Goal: Transaction & Acquisition: Purchase product/service

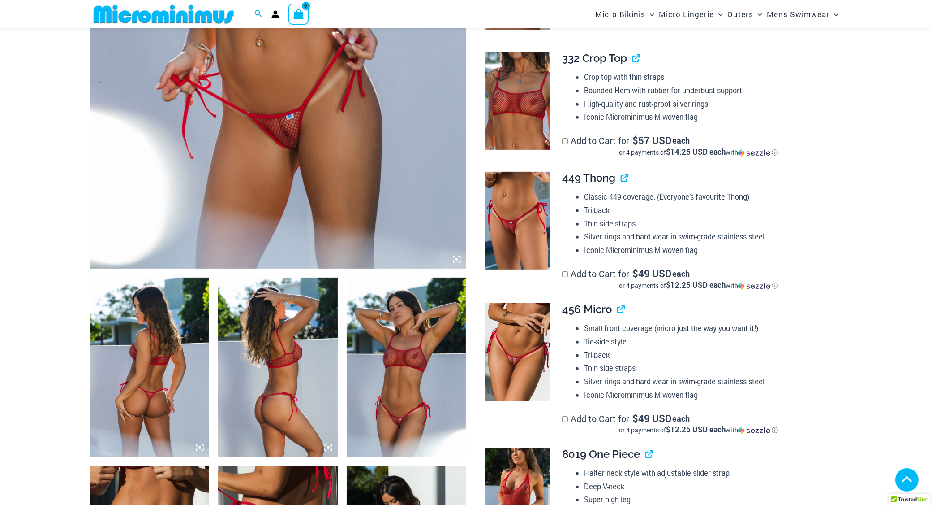
click at [456, 260] on icon at bounding box center [457, 259] width 3 height 3
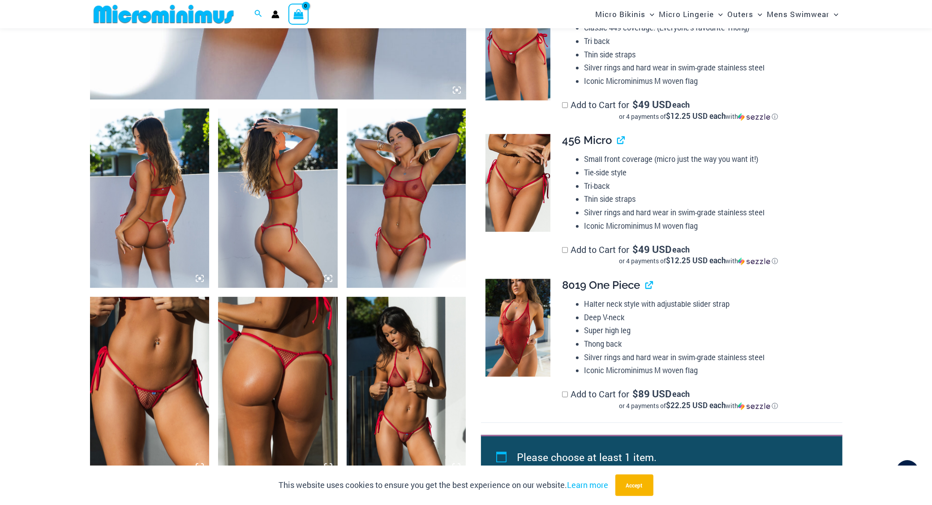
scroll to position [555, 0]
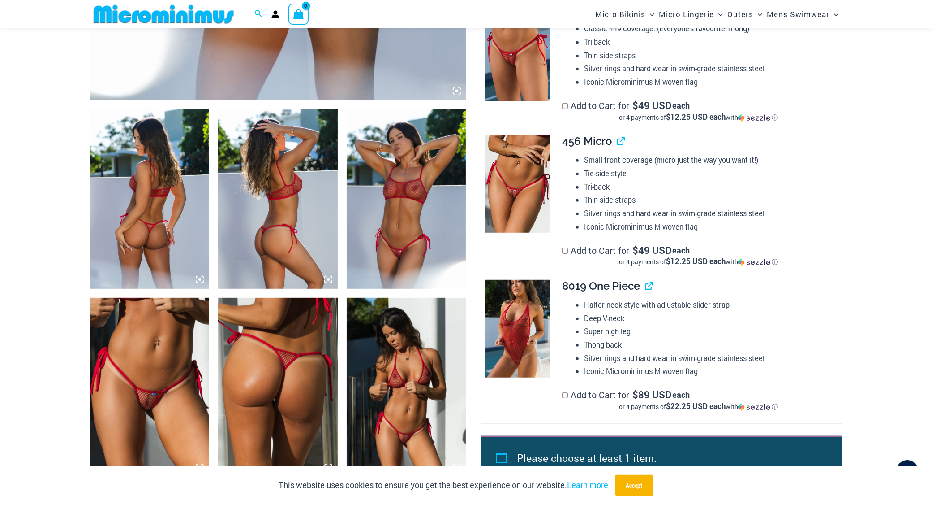
click at [199, 280] on icon at bounding box center [199, 279] width 3 height 3
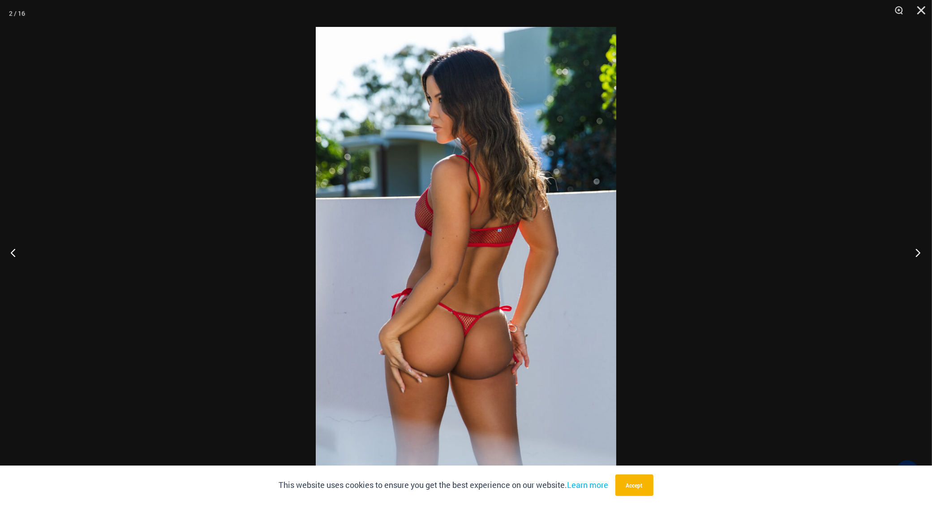
click at [917, 254] on button "Next" at bounding box center [916, 252] width 34 height 45
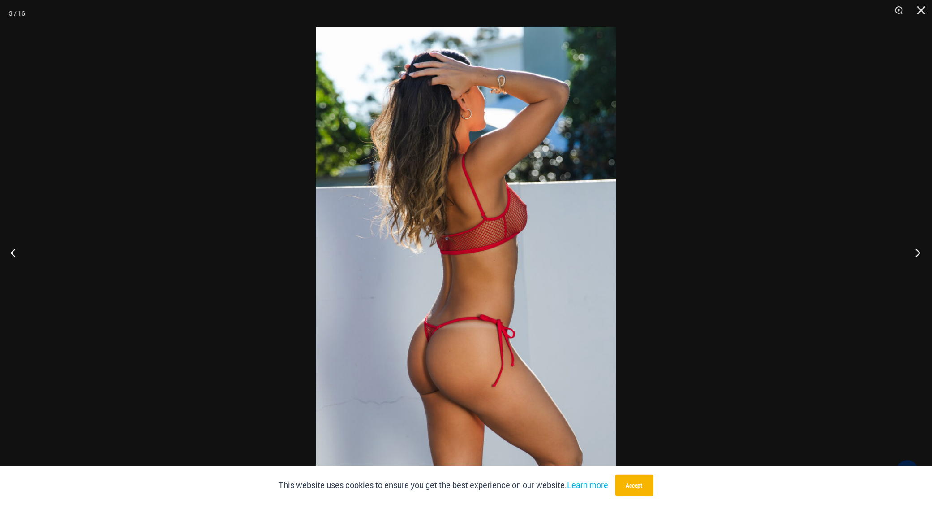
click at [917, 254] on button "Next" at bounding box center [916, 252] width 34 height 45
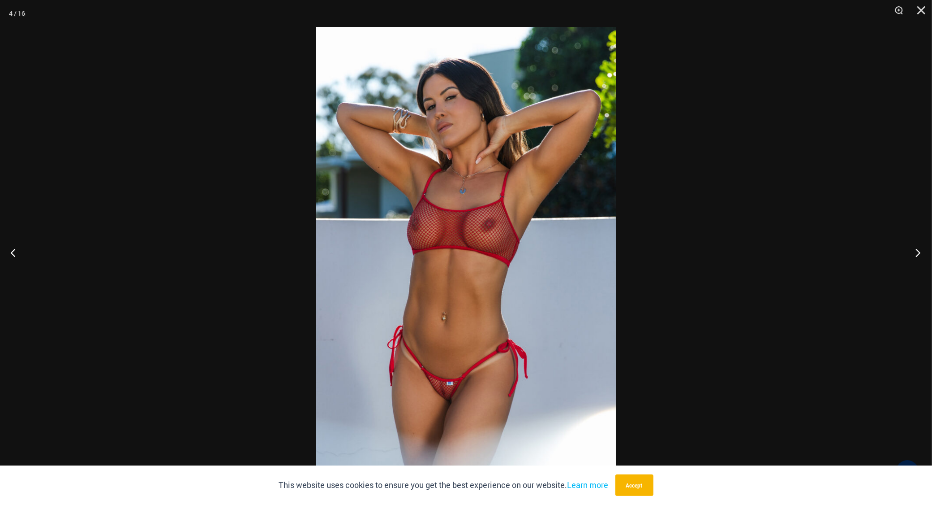
click at [917, 254] on button "Next" at bounding box center [916, 252] width 34 height 45
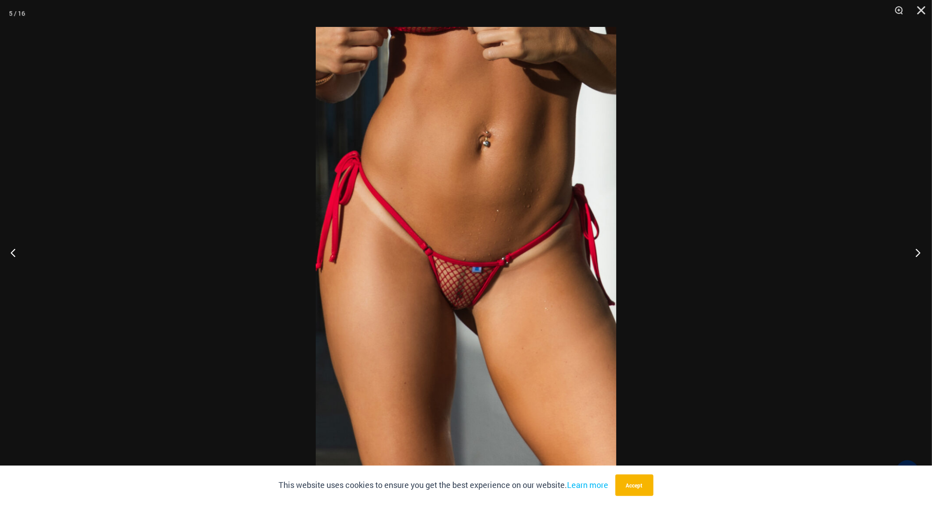
click at [917, 250] on button "Next" at bounding box center [916, 252] width 34 height 45
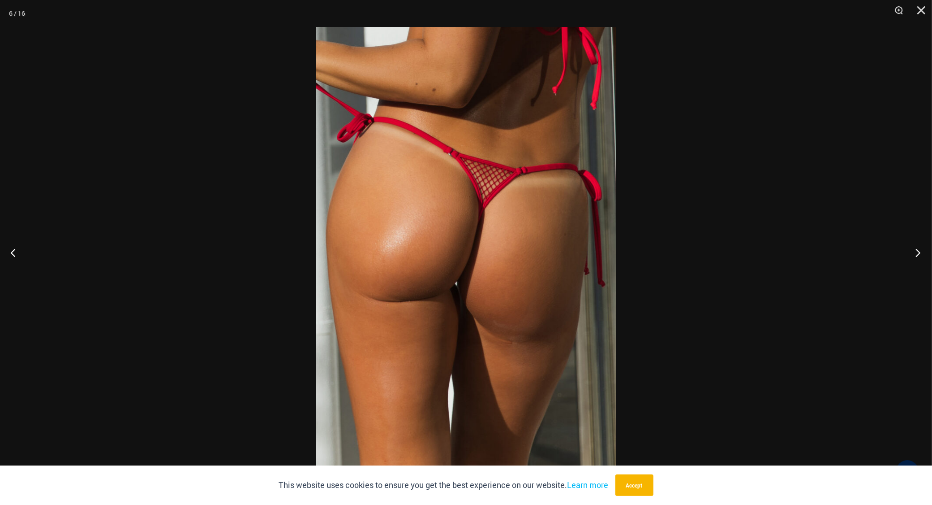
click at [917, 249] on button "Next" at bounding box center [916, 252] width 34 height 45
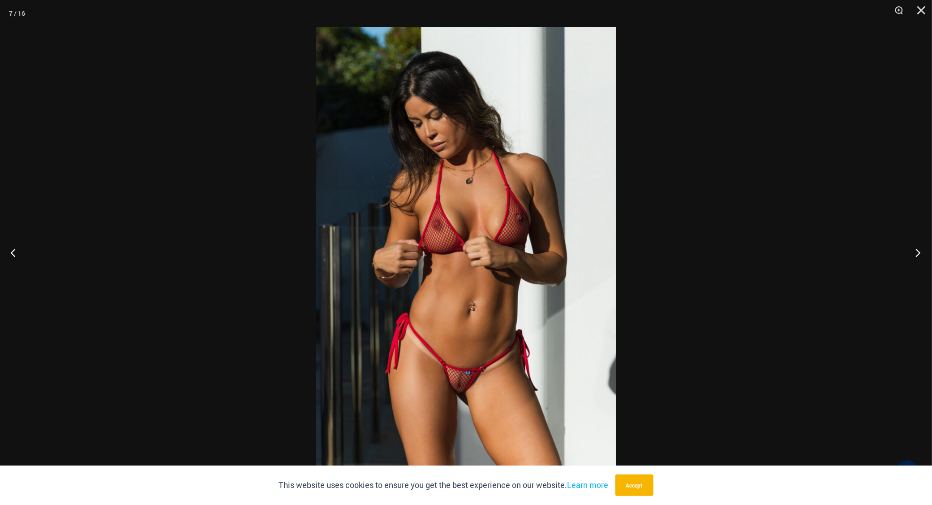
click at [917, 249] on button "Next" at bounding box center [916, 252] width 34 height 45
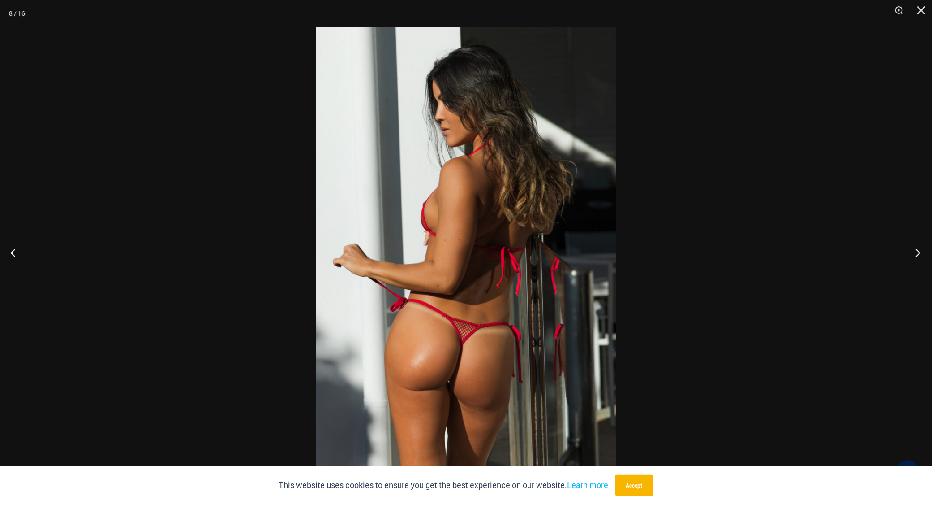
click at [917, 249] on button "Next" at bounding box center [916, 252] width 34 height 45
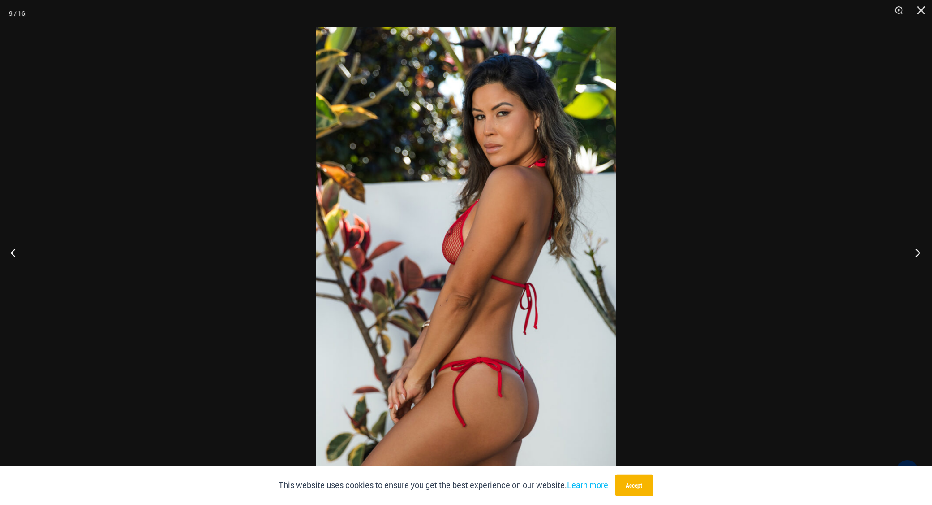
click at [917, 249] on button "Next" at bounding box center [916, 252] width 34 height 45
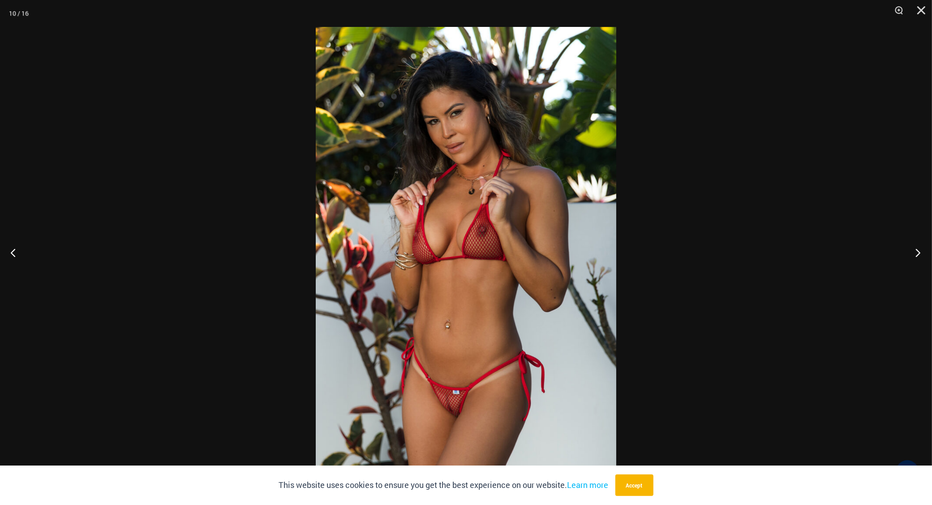
click at [917, 245] on button "Next" at bounding box center [916, 252] width 34 height 45
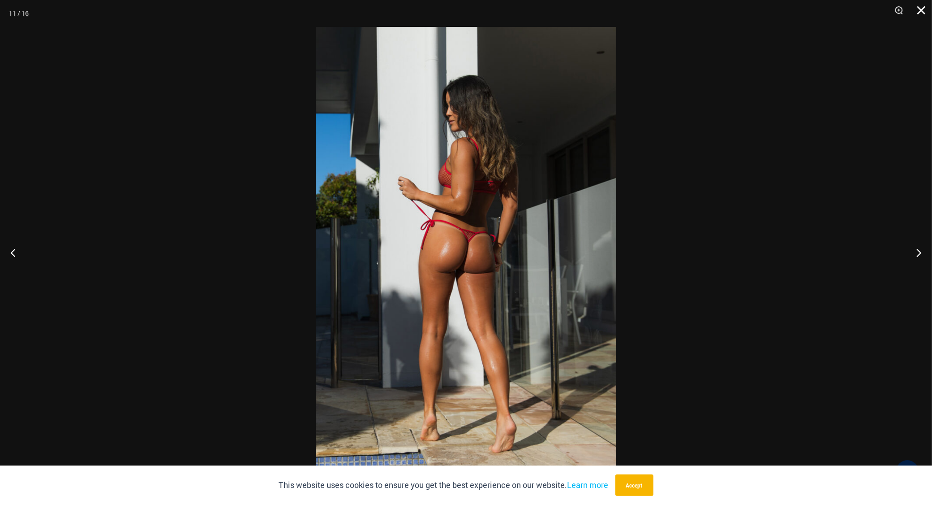
click at [925, 11] on button "Close" at bounding box center [918, 13] width 22 height 27
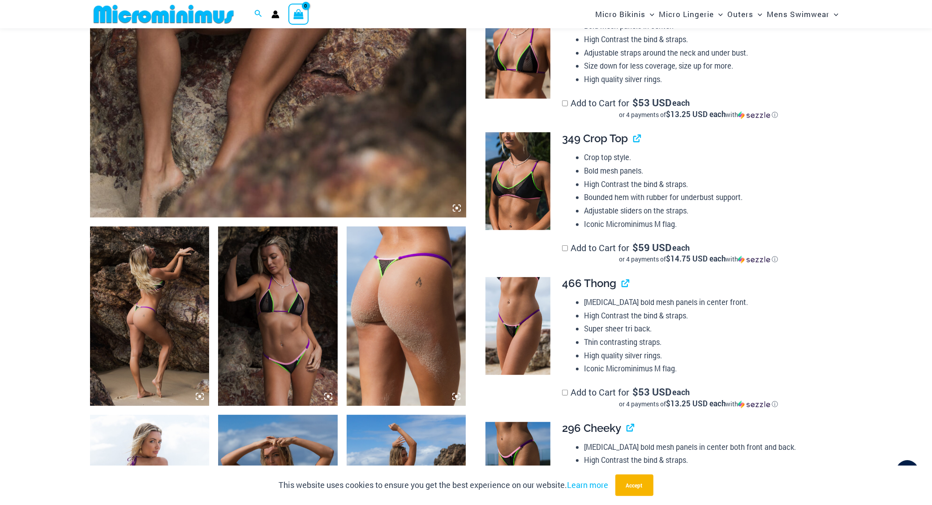
scroll to position [440, 0]
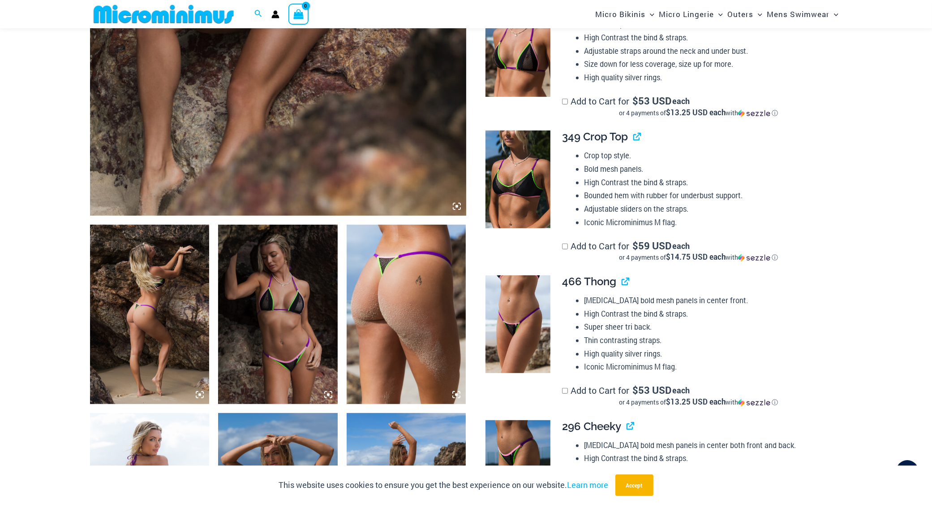
click at [199, 396] on icon at bounding box center [199, 394] width 3 height 3
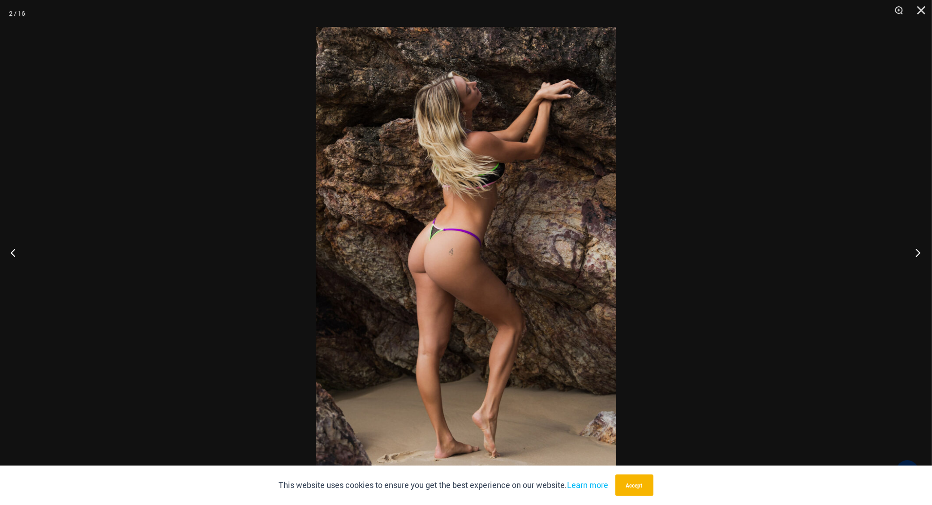
click at [918, 250] on button "Next" at bounding box center [916, 252] width 34 height 45
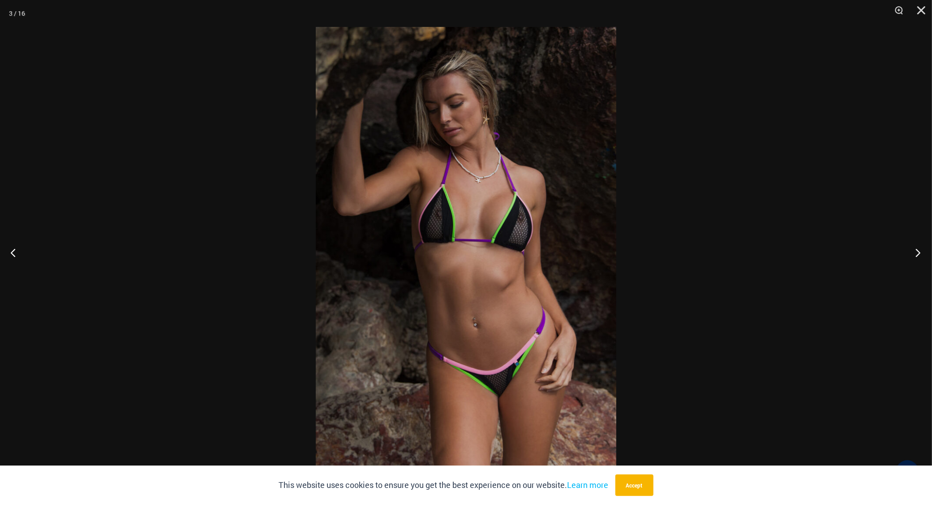
click at [918, 250] on button "Next" at bounding box center [916, 252] width 34 height 45
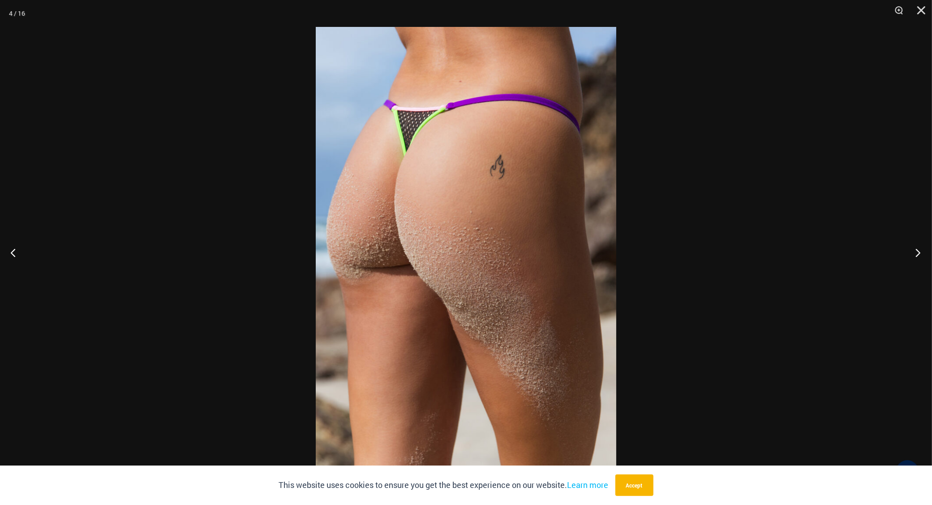
click at [918, 250] on button "Next" at bounding box center [916, 252] width 34 height 45
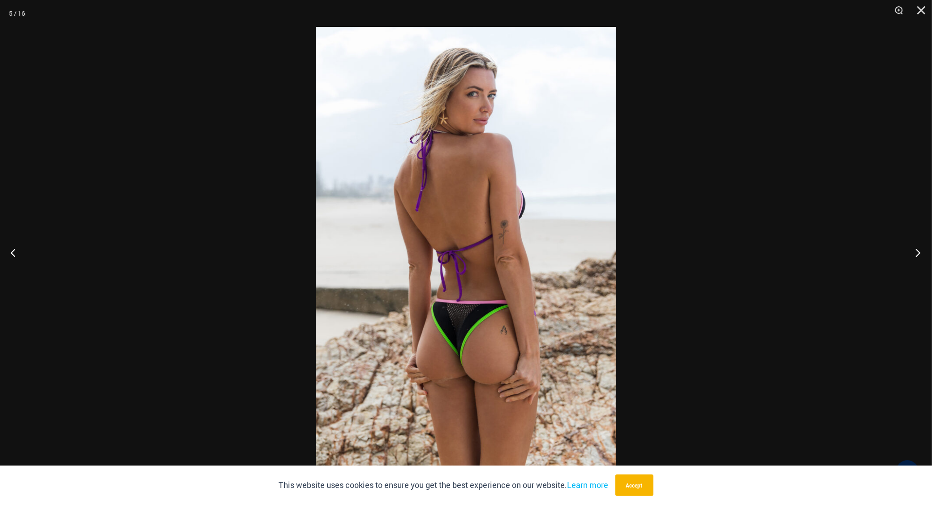
click at [918, 250] on button "Next" at bounding box center [916, 252] width 34 height 45
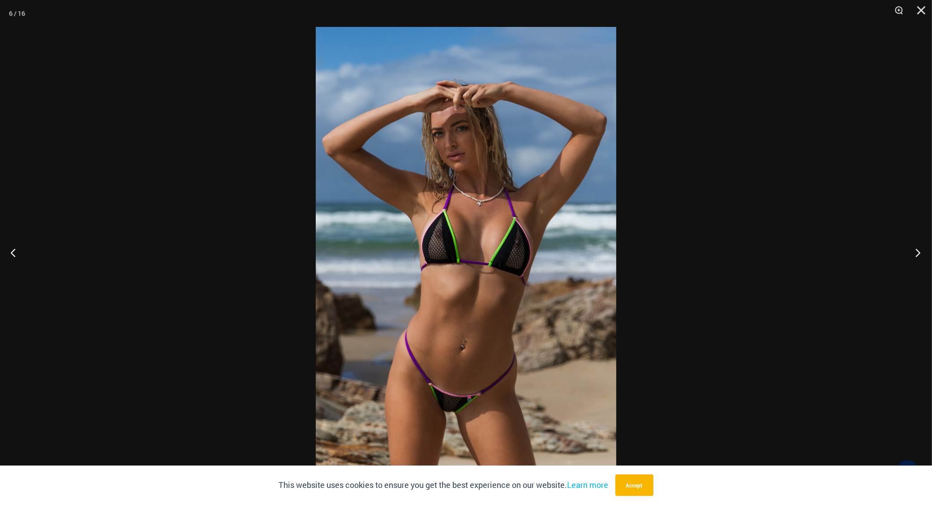
click at [918, 250] on button "Next" at bounding box center [916, 252] width 34 height 45
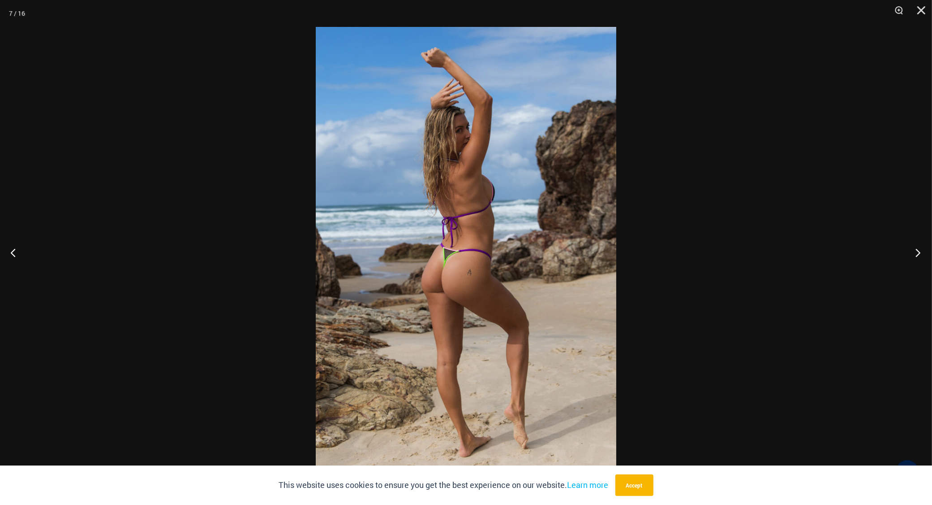
click at [918, 250] on button "Next" at bounding box center [916, 252] width 34 height 45
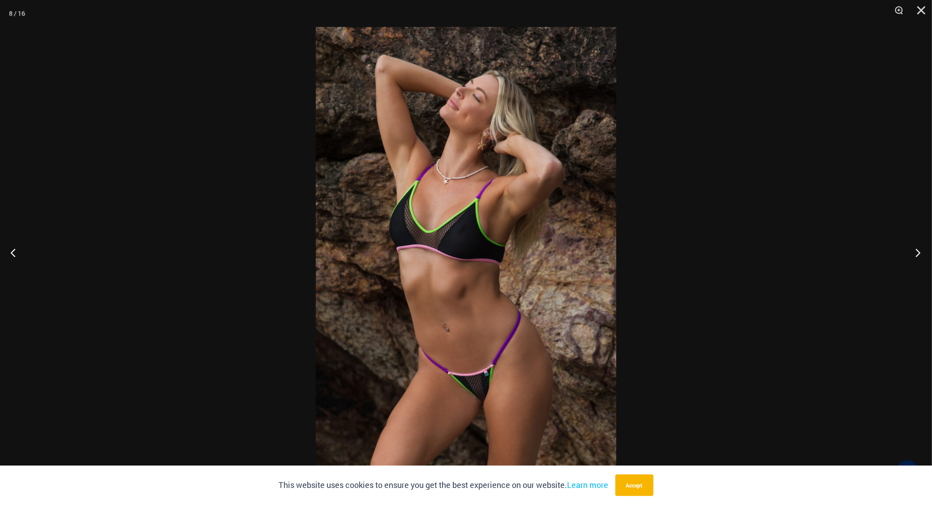
click at [918, 250] on button "Next" at bounding box center [916, 252] width 34 height 45
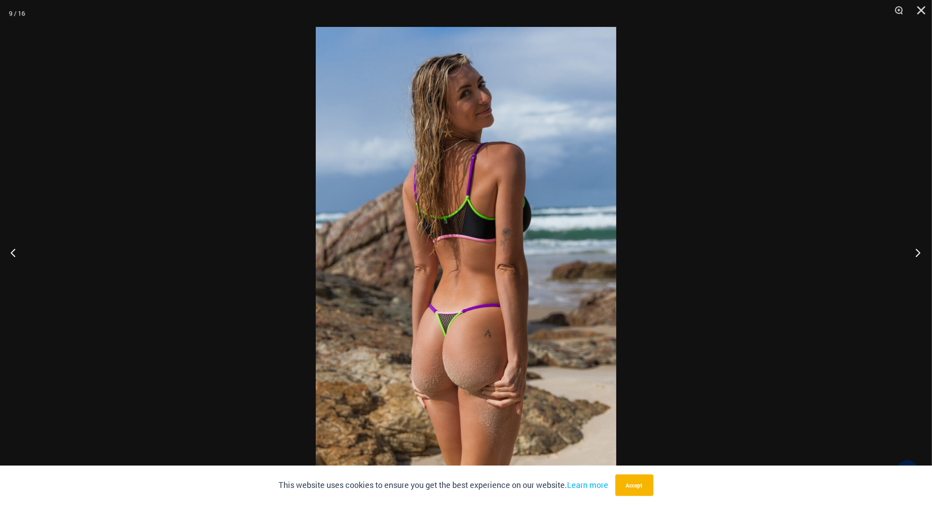
click at [918, 250] on button "Next" at bounding box center [916, 252] width 34 height 45
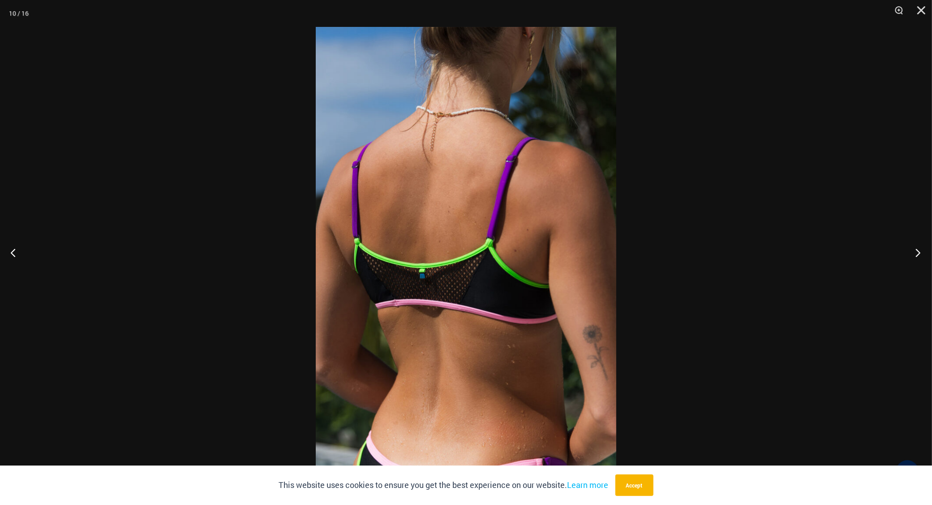
click at [919, 250] on button "Next" at bounding box center [916, 252] width 34 height 45
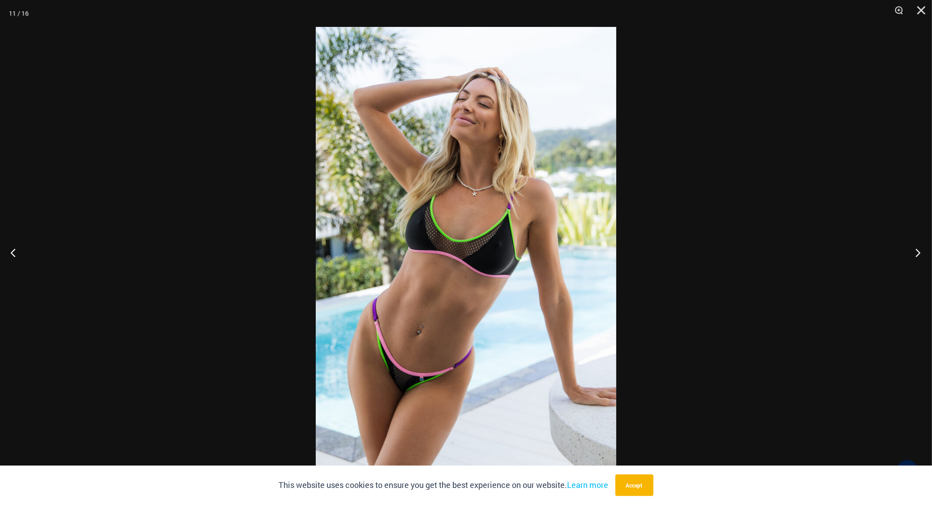
click at [919, 250] on button "Next" at bounding box center [916, 252] width 34 height 45
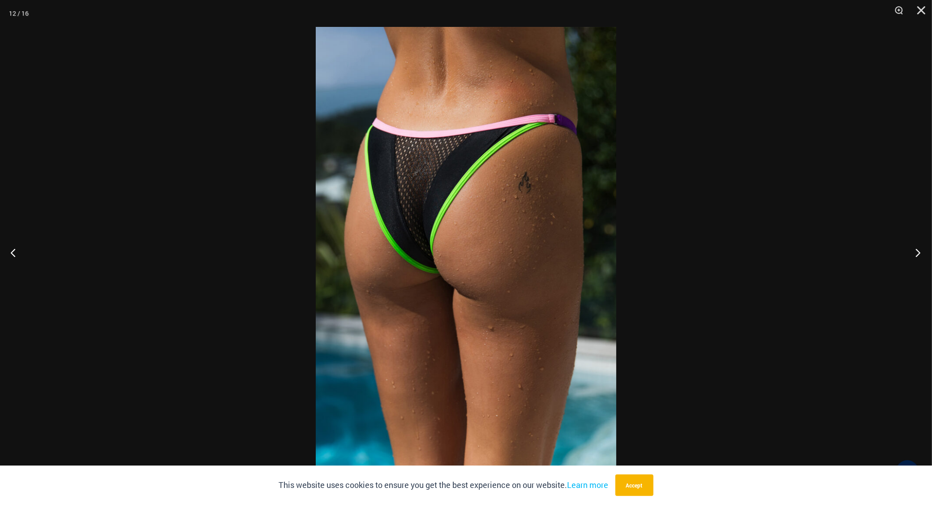
click at [919, 250] on button "Next" at bounding box center [916, 252] width 34 height 45
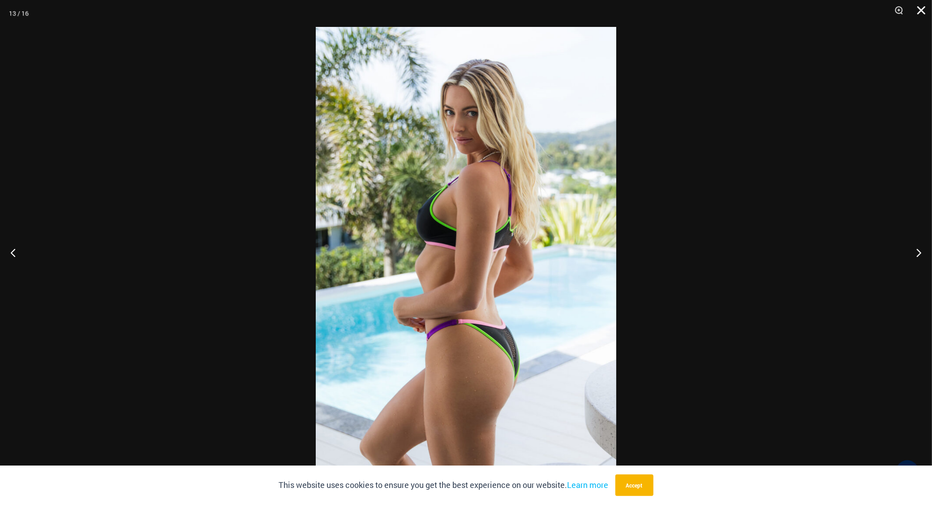
click at [924, 11] on button "Close" at bounding box center [918, 13] width 22 height 27
